Goal: Task Accomplishment & Management: Complete application form

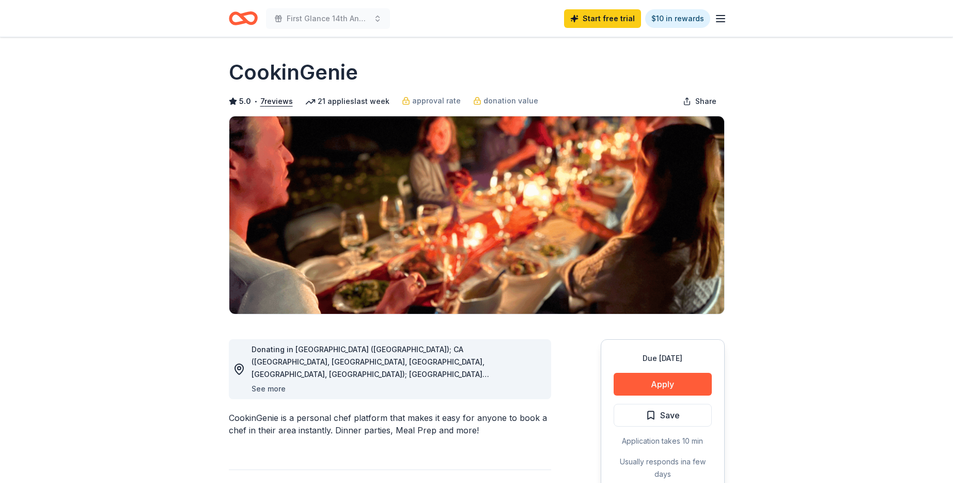
click at [267, 388] on button "See more" at bounding box center [269, 388] width 34 height 12
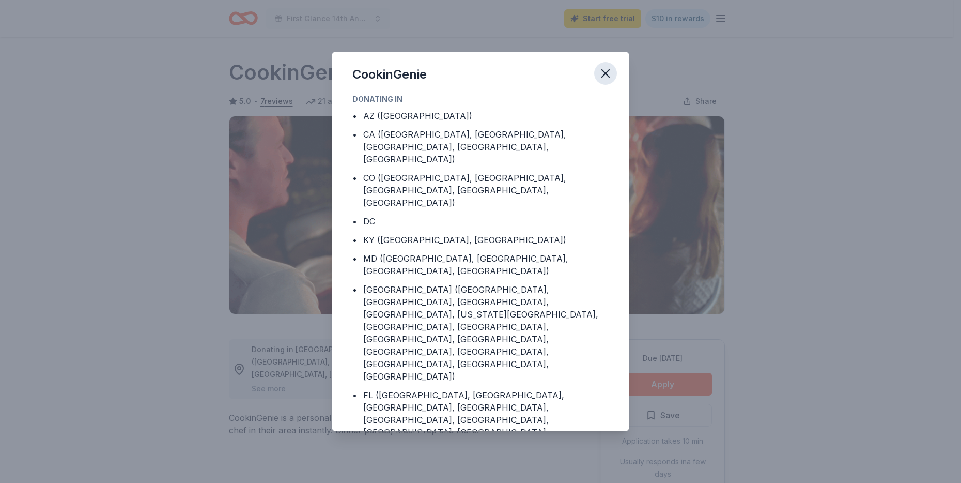
click at [606, 74] on icon "button" at bounding box center [605, 73] width 7 height 7
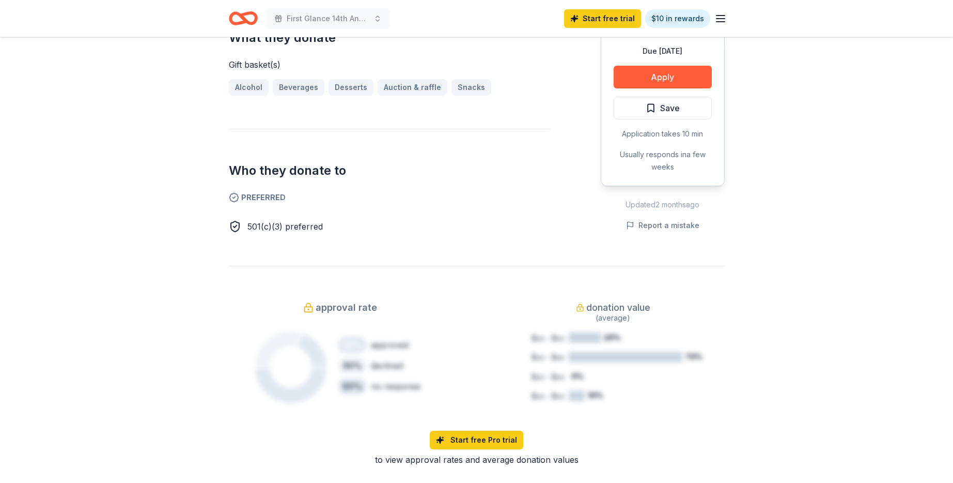
scroll to position [81, 0]
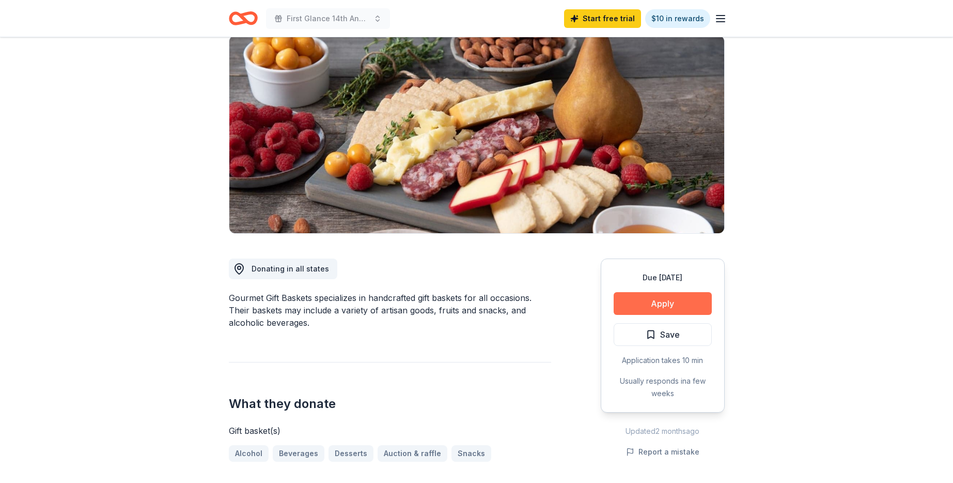
click at [637, 305] on button "Apply" at bounding box center [663, 303] width 98 height 23
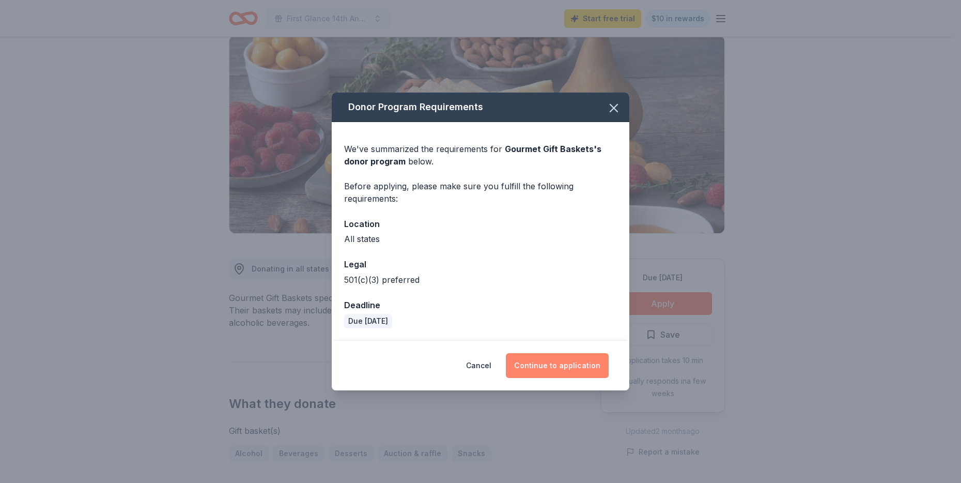
click at [563, 369] on button "Continue to application" at bounding box center [557, 365] width 103 height 25
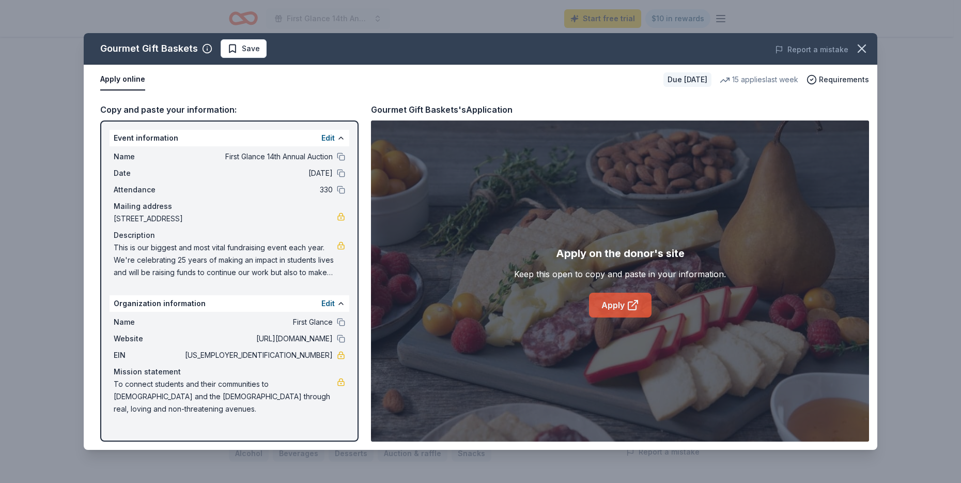
click at [616, 310] on link "Apply" at bounding box center [620, 304] width 63 height 25
drag, startPoint x: 114, startPoint y: 246, endPoint x: 197, endPoint y: 265, distance: 85.7
click at [197, 265] on span "This is our biggest and most vital fundraising event each year. We're celebrati…" at bounding box center [225, 259] width 223 height 37
click at [193, 264] on span "This is our biggest and most vital fundraising event each year. We're celebrati…" at bounding box center [225, 259] width 223 height 37
click at [200, 264] on span "This is our biggest and most vital fundraising event each year. We're celebrati…" at bounding box center [225, 259] width 223 height 37
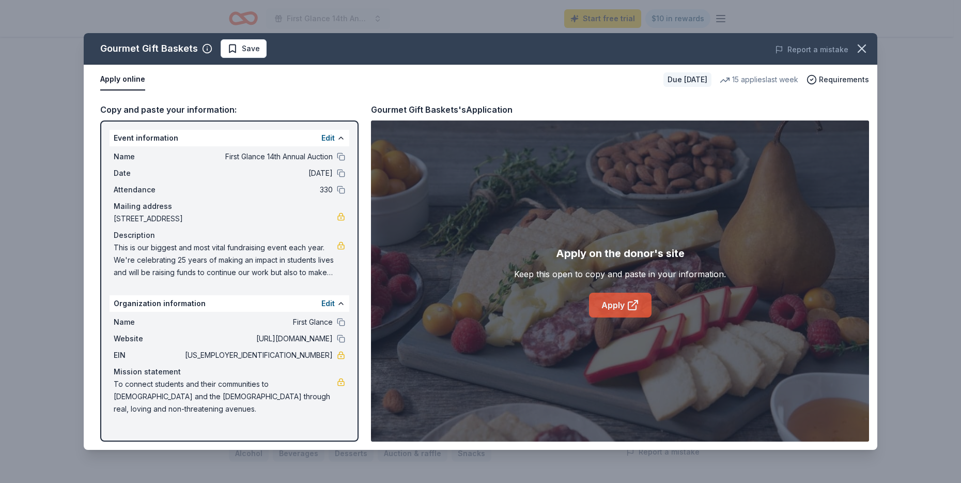
click at [616, 306] on link "Apply" at bounding box center [620, 304] width 63 height 25
drag, startPoint x: 240, startPoint y: 47, endPoint x: 300, endPoint y: 53, distance: 60.3
click at [242, 47] on span "Save" at bounding box center [251, 48] width 18 height 12
click at [859, 50] on icon "button" at bounding box center [862, 48] width 14 height 14
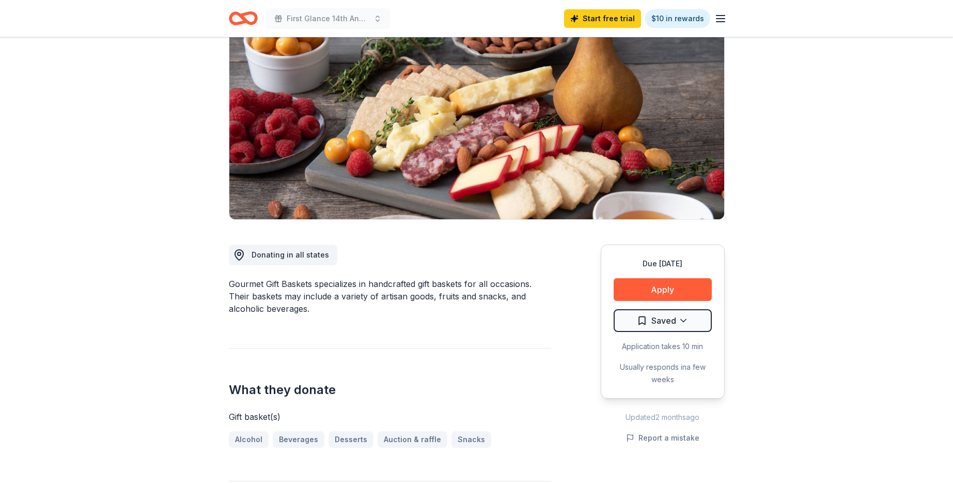
scroll to position [0, 0]
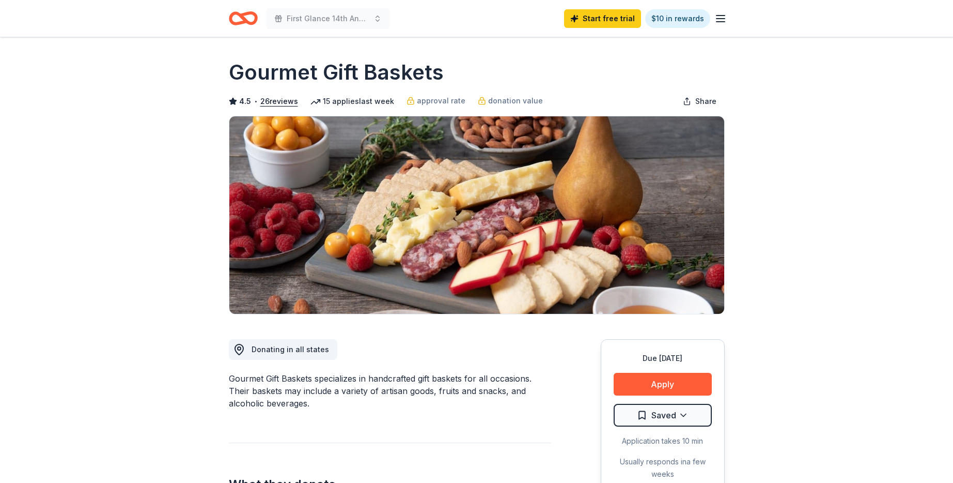
click at [232, 19] on icon "Home" at bounding box center [243, 18] width 29 height 24
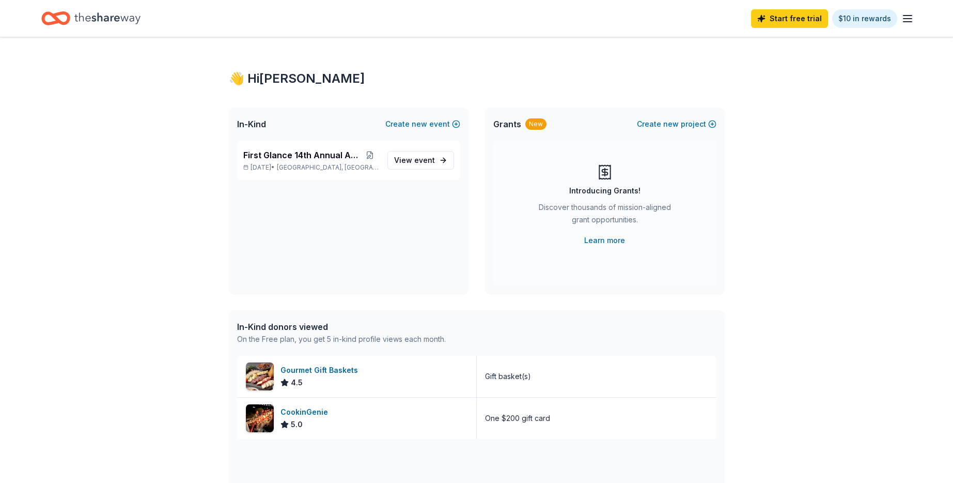
click at [238, 19] on div "Start free trial $10 in rewards" at bounding box center [476, 18] width 871 height 24
click at [420, 161] on span "event" at bounding box center [424, 160] width 21 height 9
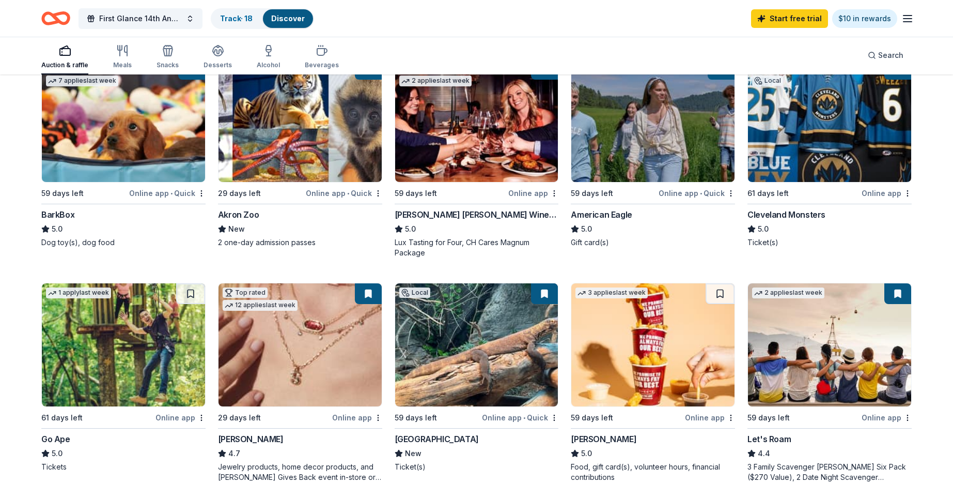
scroll to position [302, 0]
